Goal: Task Accomplishment & Management: Manage account settings

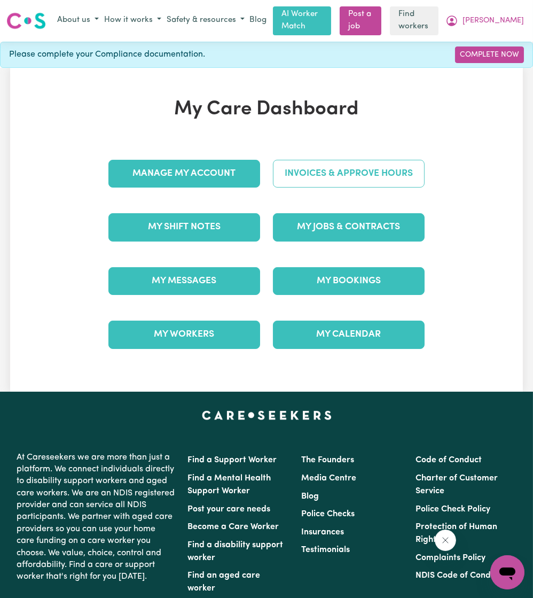
click at [322, 164] on link "Invoices & Approve Hours" at bounding box center [349, 174] width 152 height 28
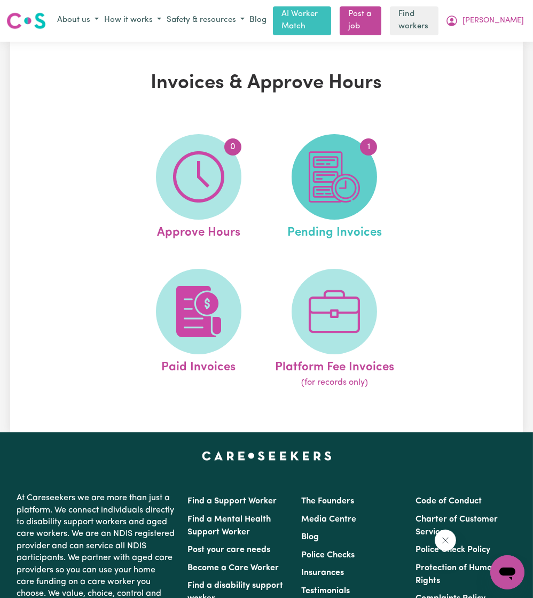
click at [299, 195] on span "1" at bounding box center [334, 176] width 85 height 85
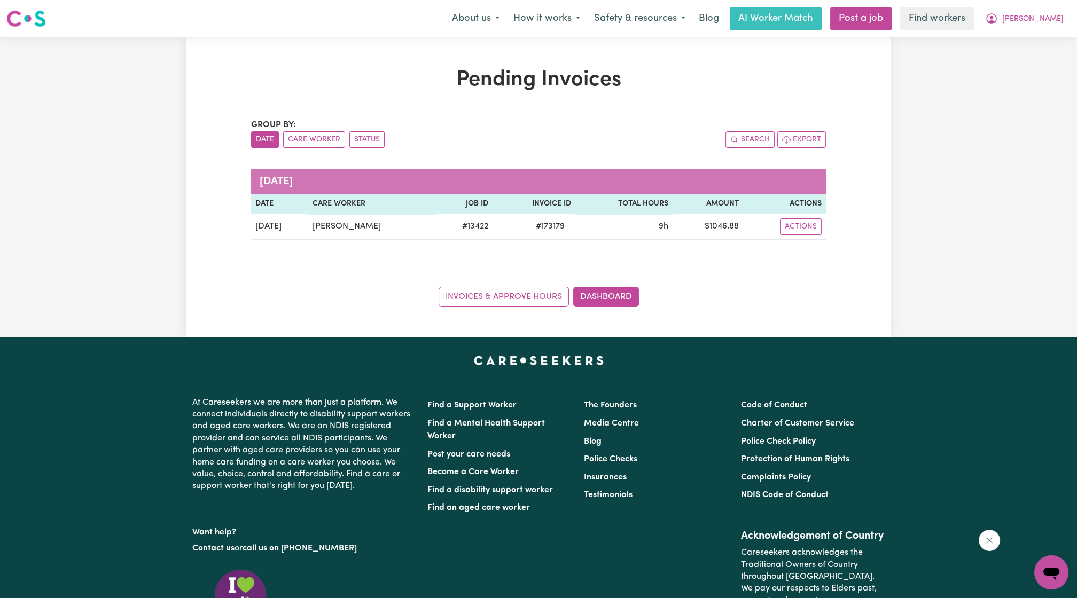
click at [533, 30] on div "Menu About us How it works Safety & resources Blog AI Worker Match Post a job F…" at bounding box center [538, 18] width 1077 height 25
click at [533, 19] on icon "My Account" at bounding box center [991, 18] width 13 height 13
click at [533, 37] on link "My Dashboard" at bounding box center [1028, 42] width 84 height 20
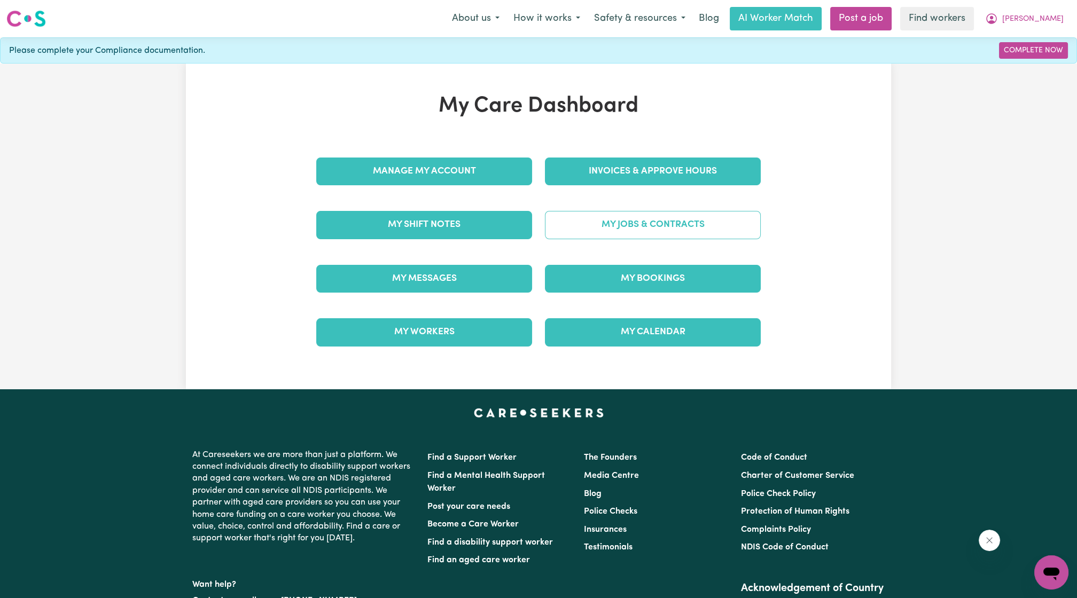
click at [533, 227] on link "My Jobs & Contracts" at bounding box center [653, 225] width 216 height 28
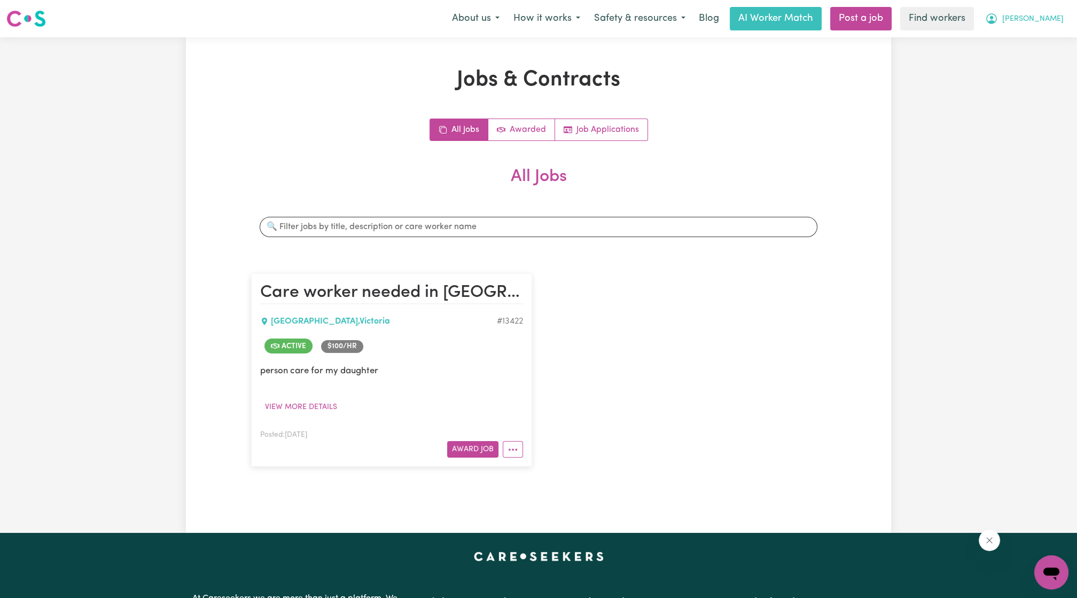
click at [533, 27] on button "[PERSON_NAME]" at bounding box center [1024, 18] width 92 height 22
click at [533, 38] on link "My Dashboard" at bounding box center [1028, 42] width 84 height 20
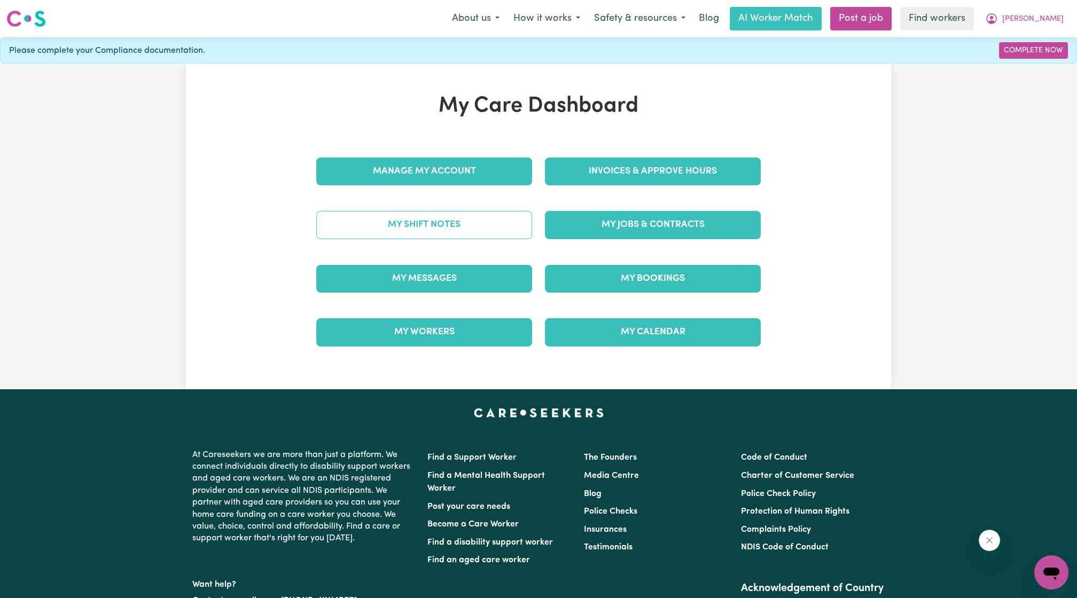
click at [483, 226] on link "My Shift Notes" at bounding box center [424, 225] width 216 height 28
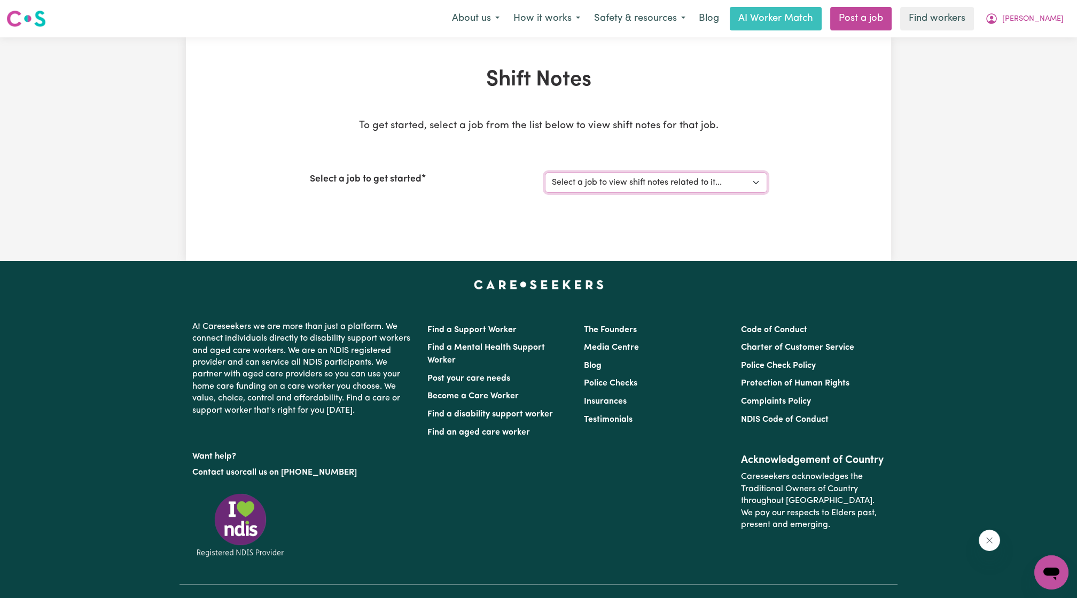
click at [533, 180] on select "Select a job to view shift notes related to it... Care worker needed in [GEOGRA…" at bounding box center [656, 183] width 222 height 20
select select "13422"
click at [533, 173] on select "Select a job to view shift notes related to it... Care worker needed in [GEOGRA…" at bounding box center [656, 183] width 222 height 20
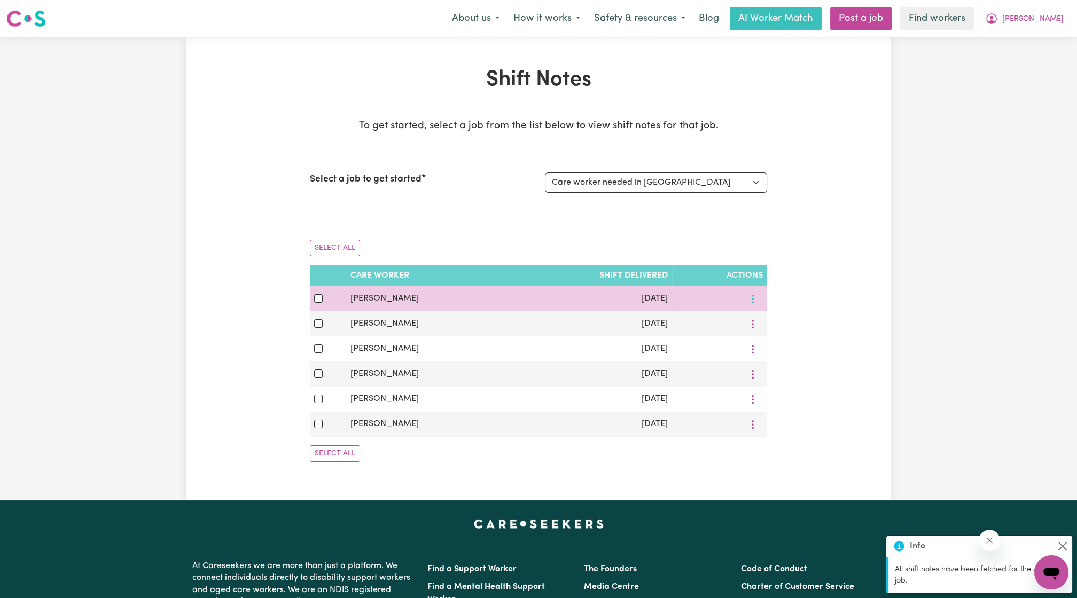
click at [533, 299] on button "More options" at bounding box center [753, 299] width 20 height 17
click at [533, 325] on link "View Shift Note" at bounding box center [787, 323] width 88 height 21
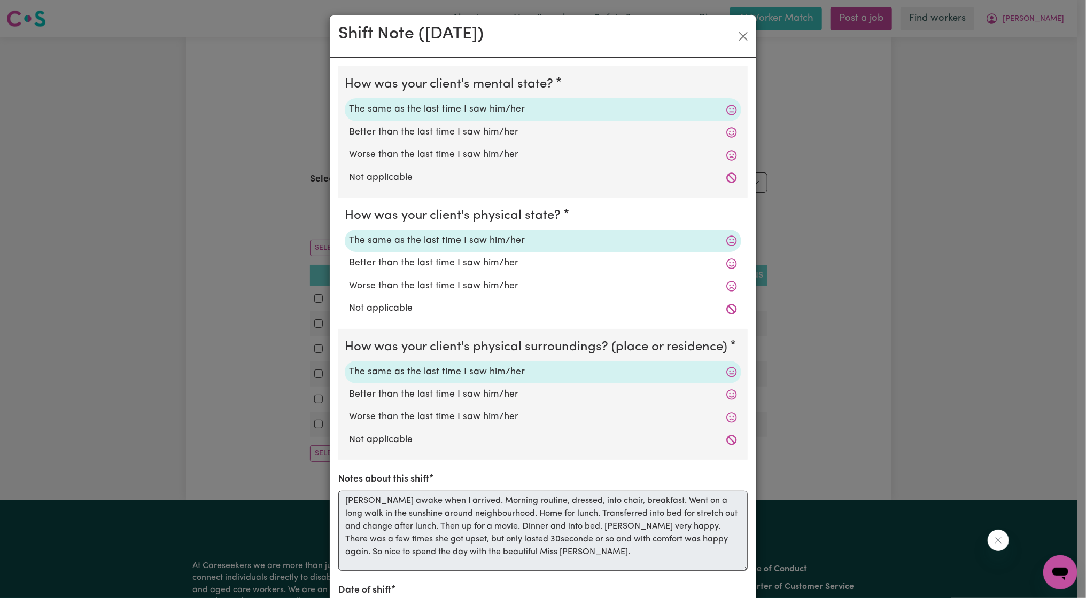
click at [533, 26] on div "Shift Note ( [DATE] ) How was your client's mental state? The same as the last …" at bounding box center [543, 299] width 1086 height 598
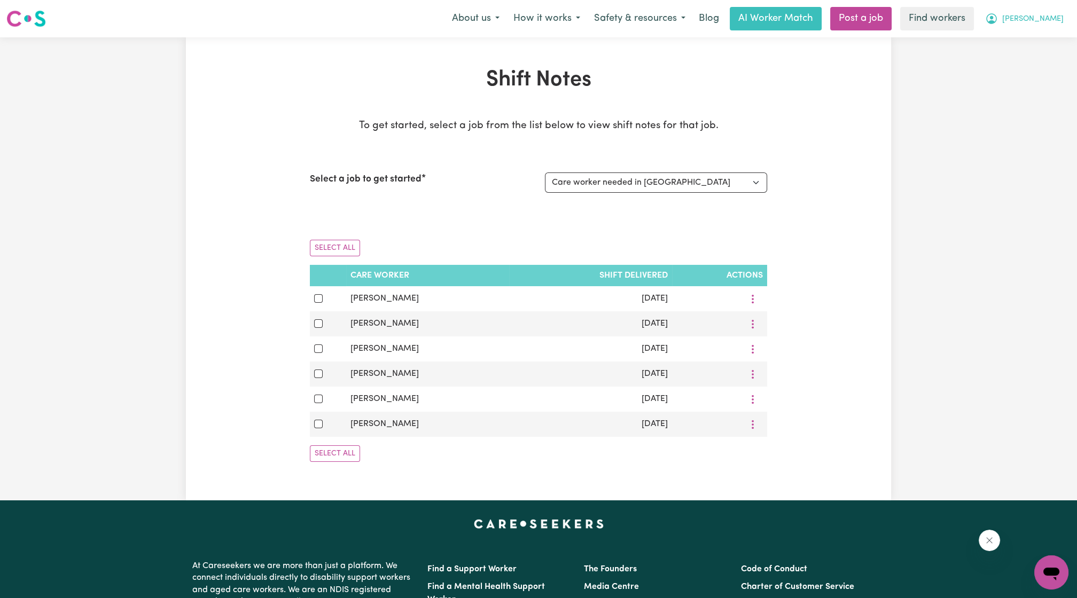
click at [533, 18] on icon "My Account" at bounding box center [991, 18] width 13 height 13
click at [533, 58] on link "Logout" at bounding box center [1028, 61] width 84 height 20
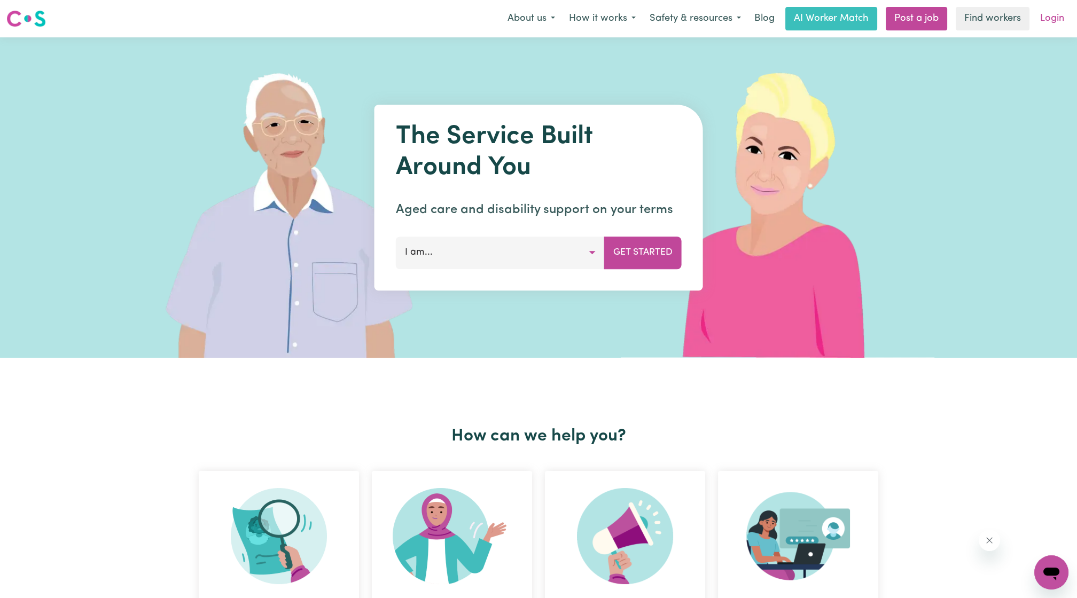
click at [533, 28] on link "Login" at bounding box center [1052, 19] width 37 height 24
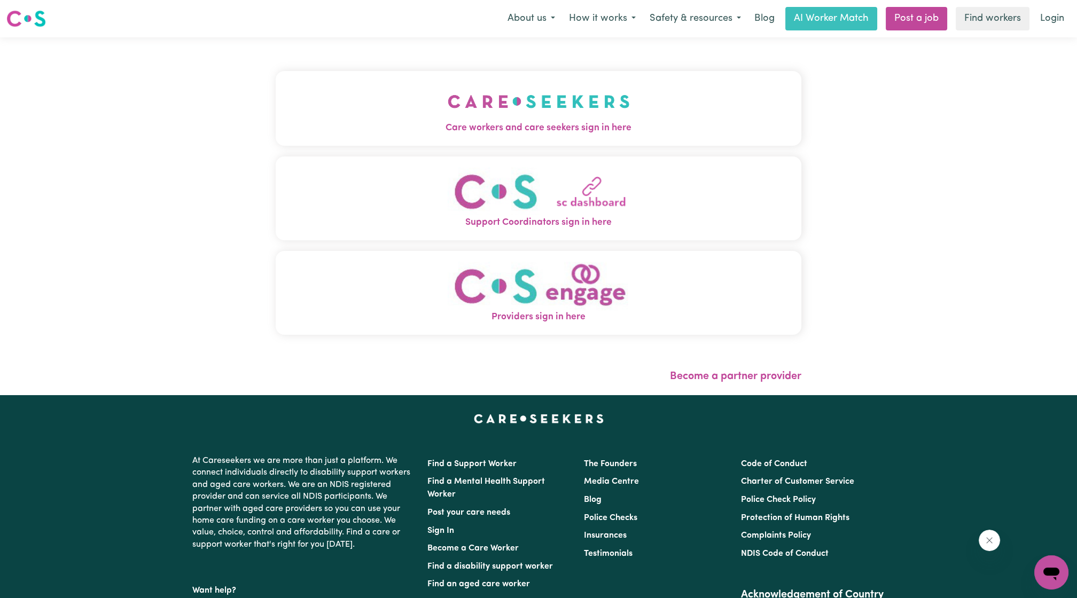
click at [533, 126] on span "Care workers and care seekers sign in here" at bounding box center [539, 128] width 526 height 14
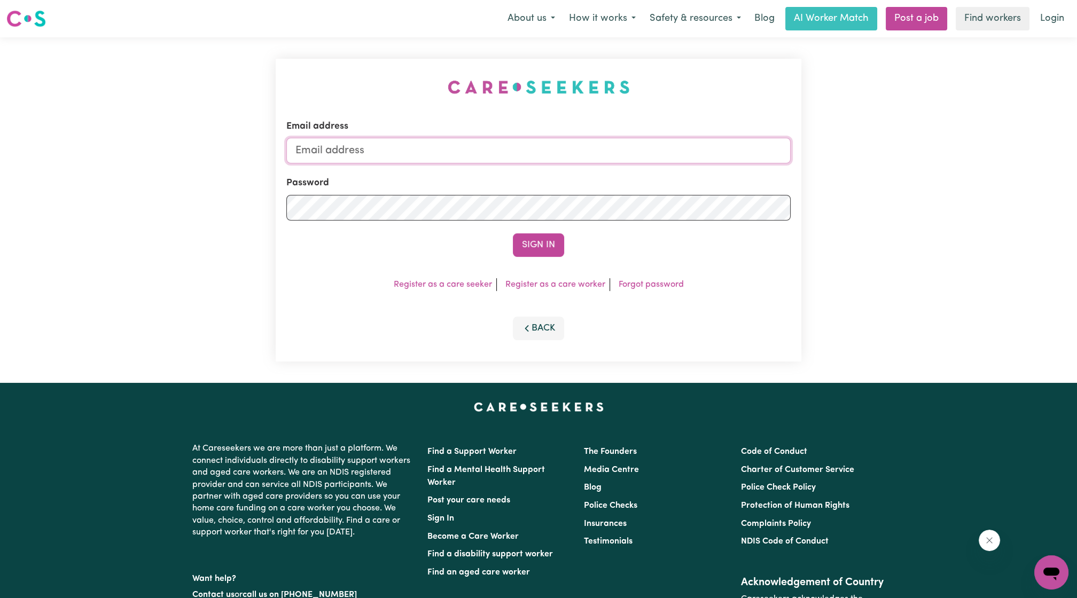
click at [533, 150] on input "Email address" at bounding box center [538, 151] width 504 height 26
drag, startPoint x: 350, startPoint y: 147, endPoint x: 577, endPoint y: 179, distance: 229.3
click at [533, 173] on form "Email address [EMAIL_ADDRESS][PERSON_NAME][DOMAIN_NAME] Password Sign In" at bounding box center [538, 188] width 504 height 137
type input "[EMAIL_ADDRESS][DOMAIN_NAME]"
click at [533, 240] on button "Sign In" at bounding box center [538, 246] width 51 height 24
